Goal: Task Accomplishment & Management: Manage account settings

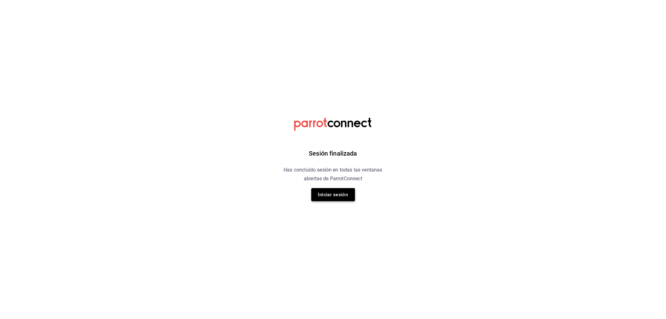
click at [352, 191] on button "Iniciar sesión" at bounding box center [333, 194] width 44 height 13
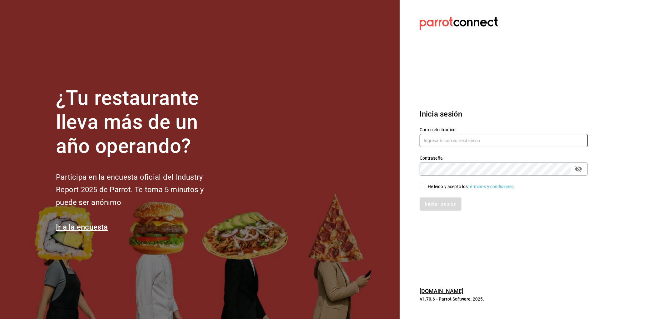
click at [442, 146] on input "text" at bounding box center [504, 140] width 168 height 13
type input "rafaed021@gmail.com"
click at [448, 186] on div "He leído y acepto los Términos y condiciones." at bounding box center [471, 186] width 87 height 7
click at [425, 186] on input "He leído y acepto los Términos y condiciones." at bounding box center [423, 187] width 6 height 6
checkbox input "true"
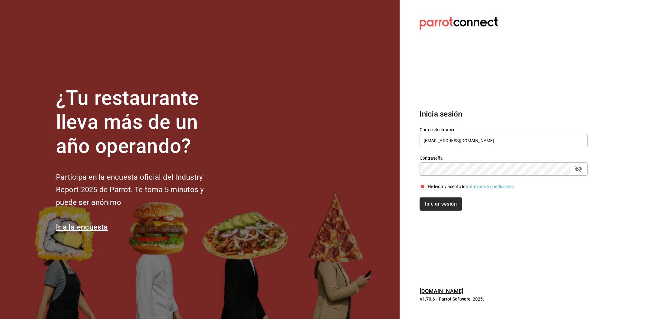
click at [443, 201] on button "Iniciar sesión" at bounding box center [441, 203] width 42 height 13
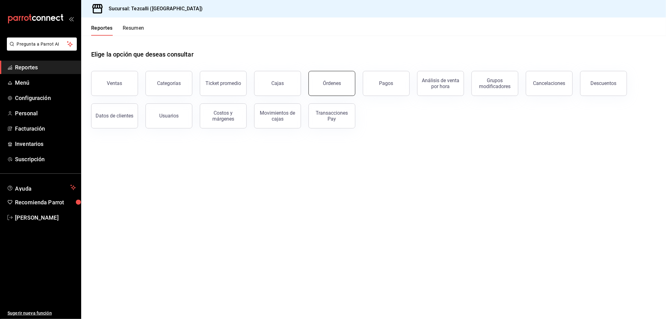
click at [353, 86] on button "Órdenes" at bounding box center [331, 83] width 47 height 25
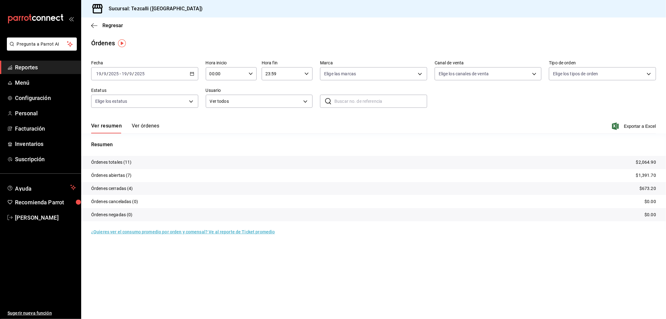
click at [136, 127] on button "Ver órdenes" at bounding box center [145, 128] width 27 height 11
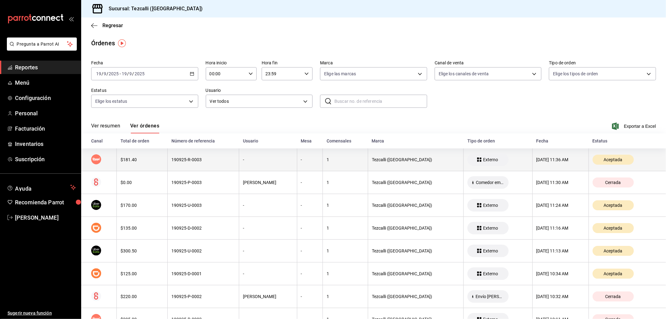
click at [155, 151] on th "$181.40" at bounding box center [142, 159] width 51 height 23
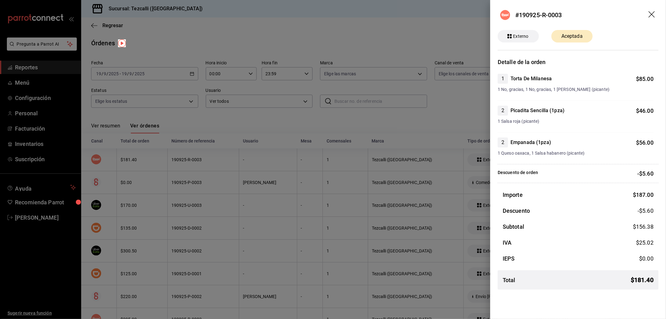
click at [174, 173] on div at bounding box center [333, 159] width 666 height 319
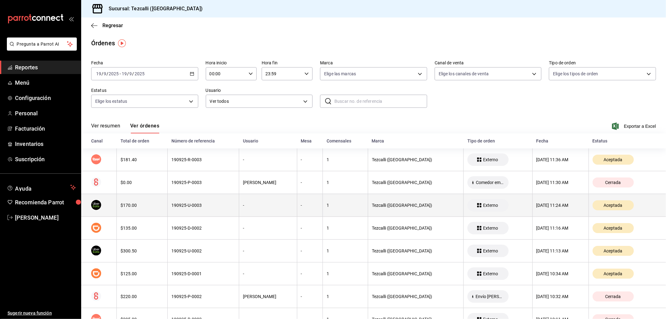
click at [158, 207] on div "$170.00" at bounding box center [142, 205] width 43 height 5
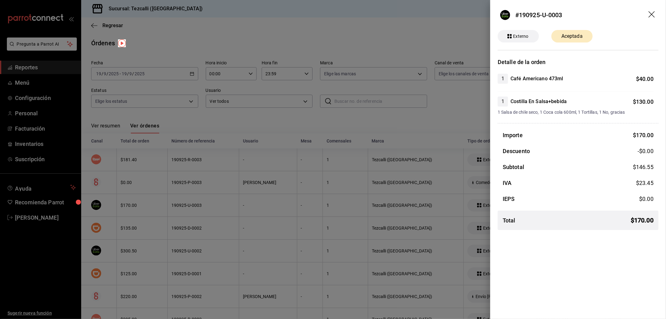
click at [158, 207] on div at bounding box center [333, 159] width 666 height 319
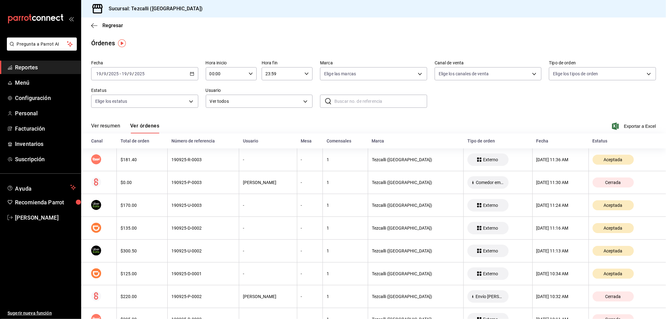
click at [158, 207] on div "$170.00" at bounding box center [142, 205] width 43 height 5
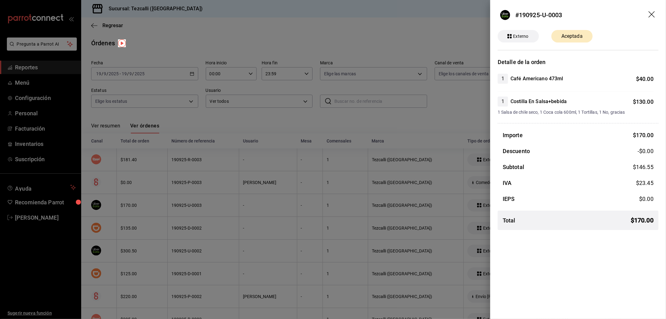
click at [158, 207] on div at bounding box center [333, 159] width 666 height 319
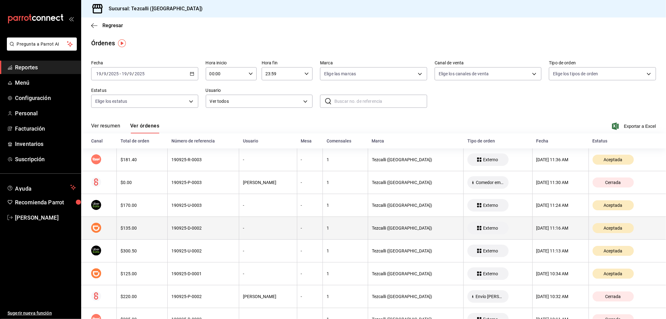
click at [149, 233] on th "$135.00" at bounding box center [142, 228] width 51 height 23
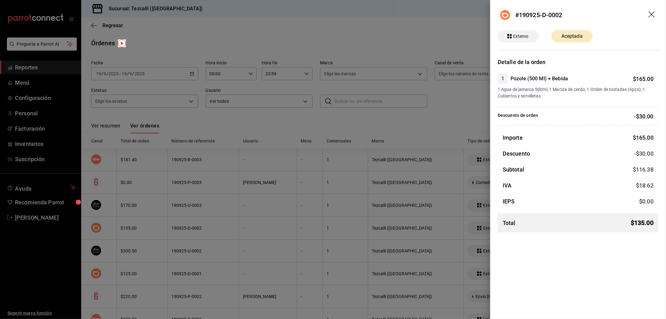
click at [149, 233] on div at bounding box center [333, 159] width 666 height 319
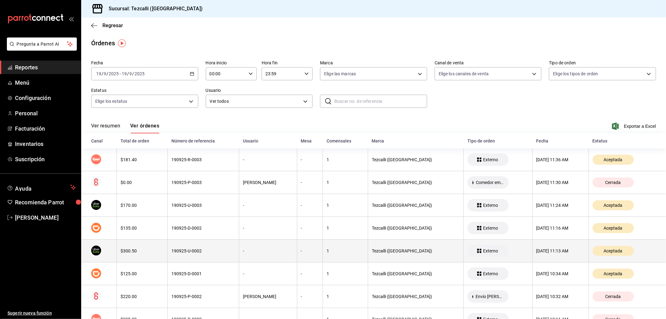
click at [147, 245] on th "$300.50" at bounding box center [142, 250] width 51 height 23
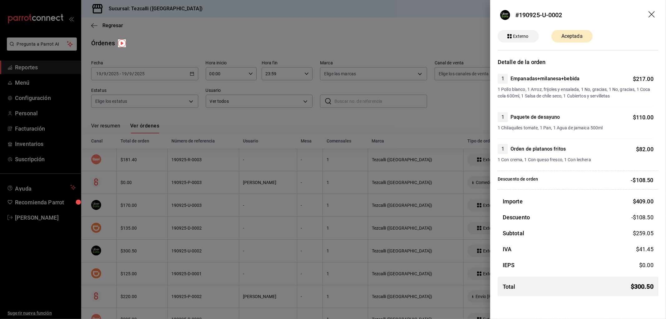
click at [147, 245] on div at bounding box center [333, 159] width 666 height 319
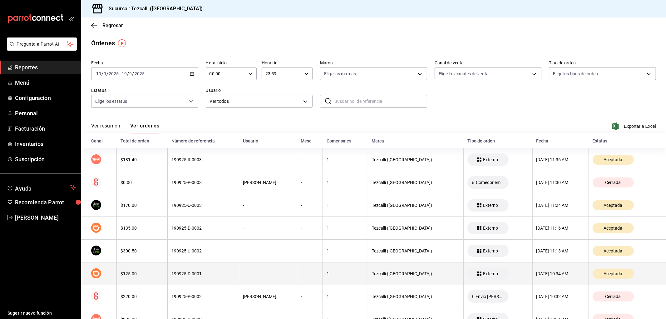
click at [141, 280] on th "$125.00" at bounding box center [142, 273] width 51 height 23
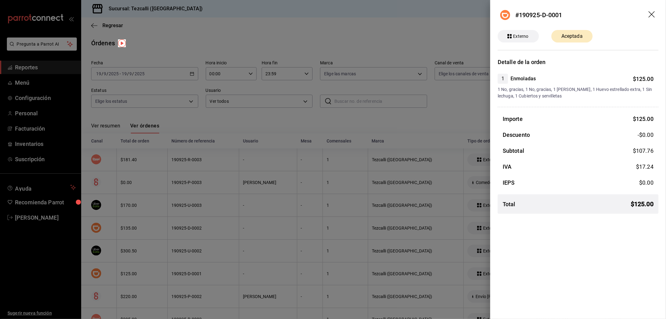
click at [141, 280] on div at bounding box center [333, 159] width 666 height 319
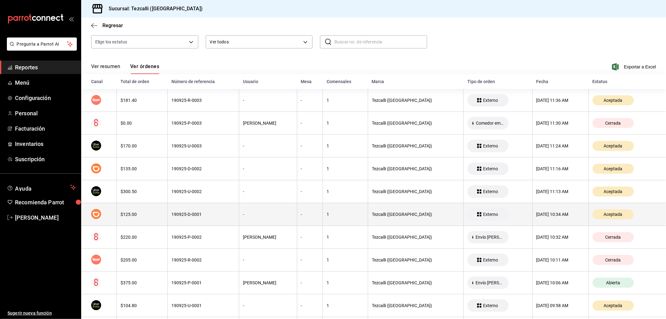
scroll to position [91, 0]
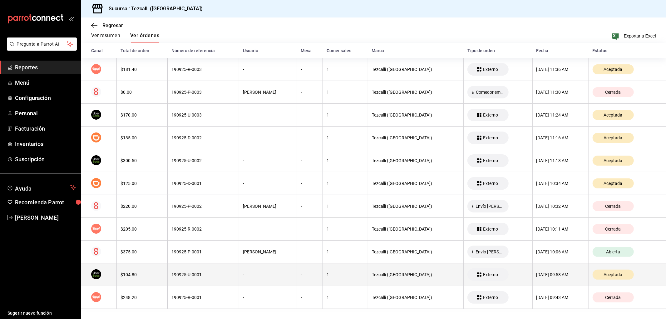
drag, startPoint x: 145, startPoint y: 273, endPoint x: 141, endPoint y: 280, distance: 8.1
click at [141, 280] on th "$104.80" at bounding box center [142, 274] width 51 height 23
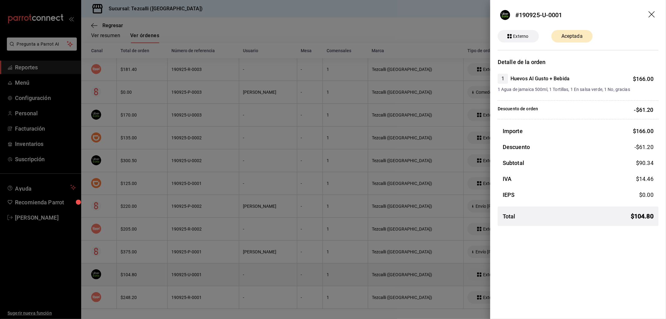
click at [141, 279] on div at bounding box center [333, 159] width 666 height 319
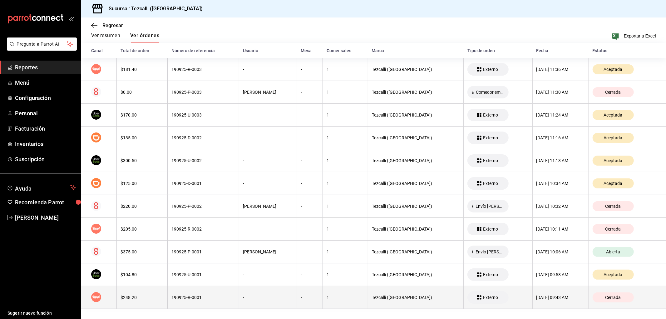
click at [150, 288] on th "$248.20" at bounding box center [142, 297] width 51 height 23
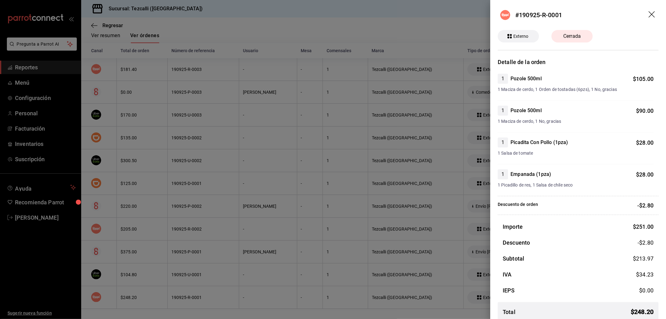
click at [150, 288] on div at bounding box center [333, 159] width 666 height 319
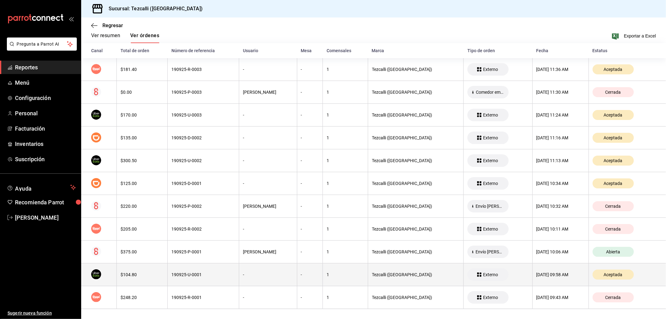
click at [154, 276] on div "$104.80" at bounding box center [142, 274] width 43 height 5
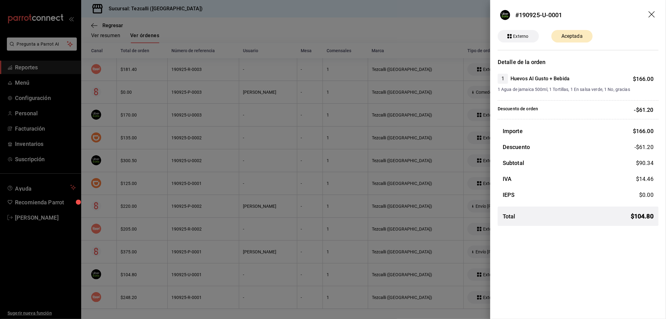
click at [158, 257] on div at bounding box center [333, 159] width 666 height 319
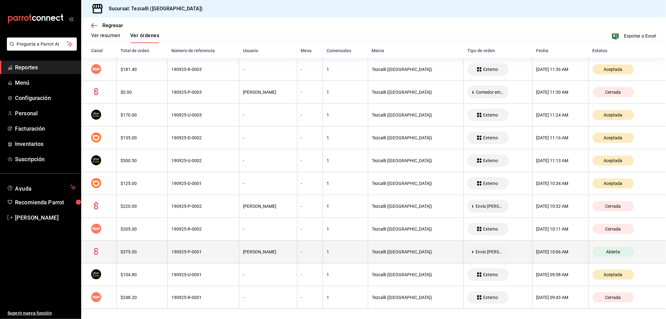
click at [159, 257] on th "$375.00" at bounding box center [142, 251] width 51 height 23
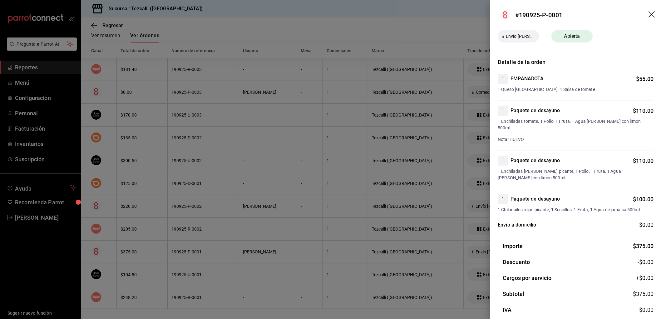
click at [165, 235] on div at bounding box center [333, 159] width 666 height 319
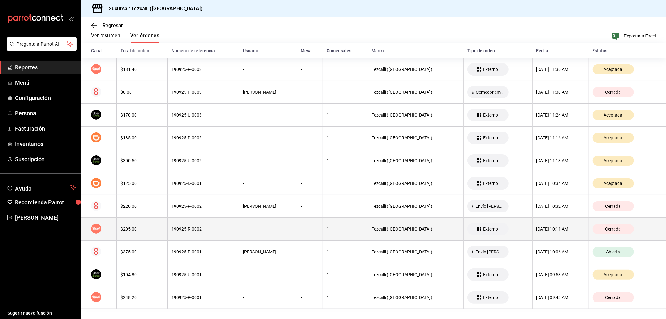
click at [168, 226] on th "190925-R-0002" at bounding box center [204, 229] width 72 height 23
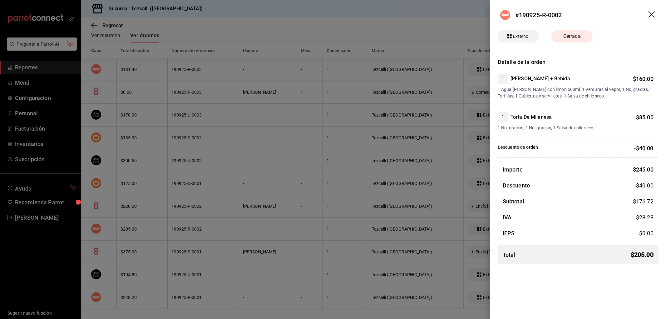
click at [172, 214] on div at bounding box center [333, 159] width 666 height 319
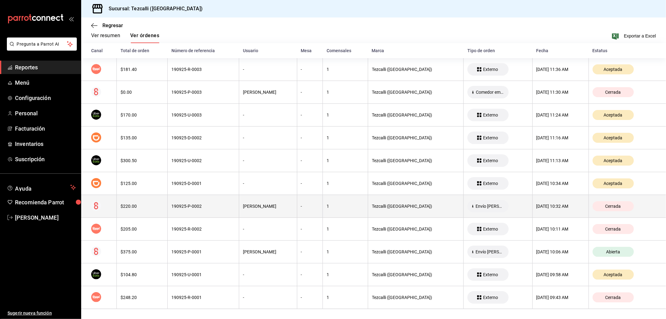
click at [173, 208] on div "190925-P-0002" at bounding box center [203, 206] width 64 height 5
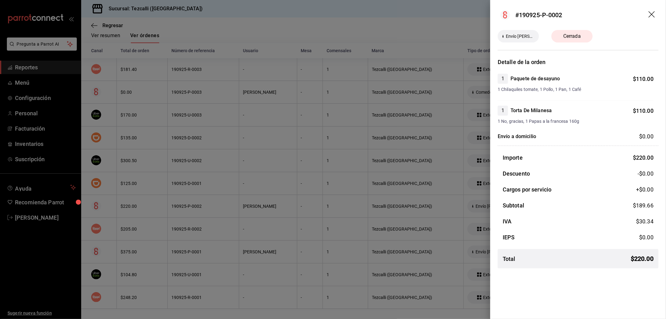
click at [177, 185] on div at bounding box center [333, 159] width 666 height 319
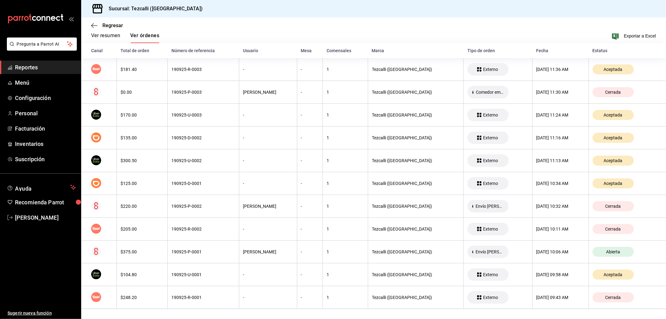
click at [176, 183] on div "190925-D-0001" at bounding box center [203, 183] width 64 height 5
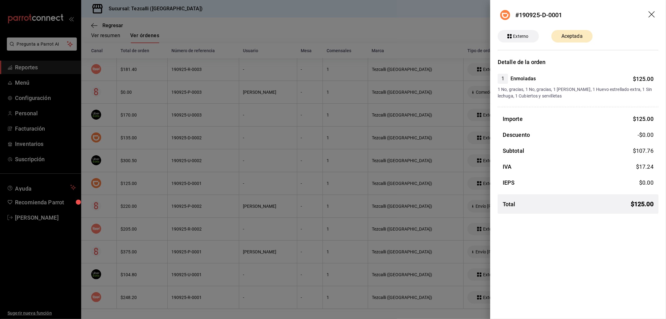
click at [183, 154] on div at bounding box center [333, 159] width 666 height 319
